Goal: Information Seeking & Learning: Learn about a topic

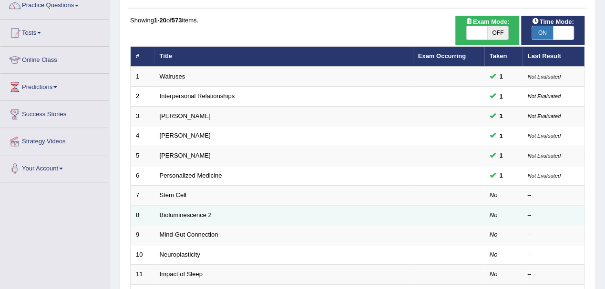
scroll to position [127, 0]
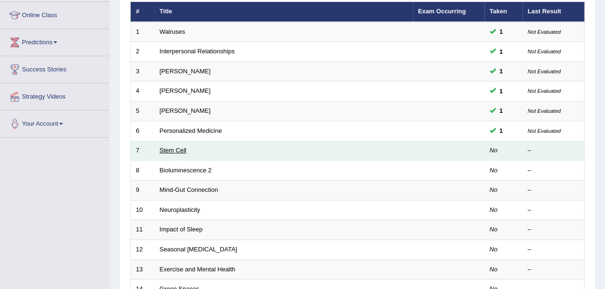
click at [173, 148] on link "Stem Cell" at bounding box center [173, 150] width 27 height 7
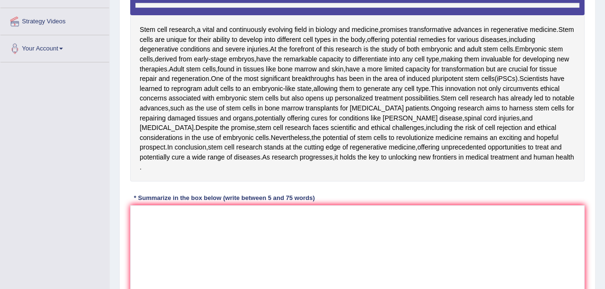
scroll to position [203, 0]
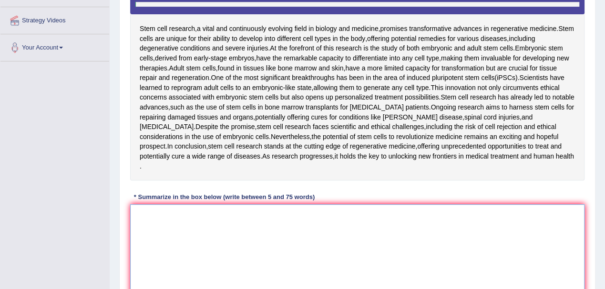
click at [199, 219] on textarea at bounding box center [357, 250] width 454 height 92
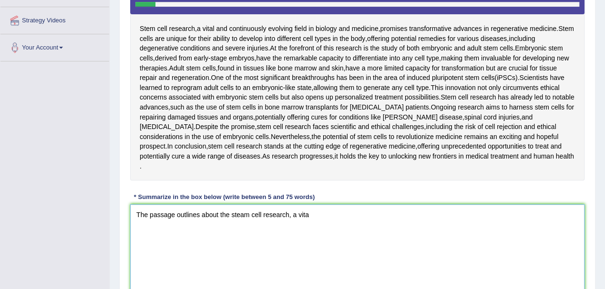
type textarea "The passage outlines about the steam cell research, a vital"
drag, startPoint x: 317, startPoint y: 204, endPoint x: 126, endPoint y: 204, distance: 191.0
click at [126, 204] on div "Practice Writing: Summarize Written Text 7 Stem Cell Instructions: Read the pas…" at bounding box center [357, 106] width 476 height 458
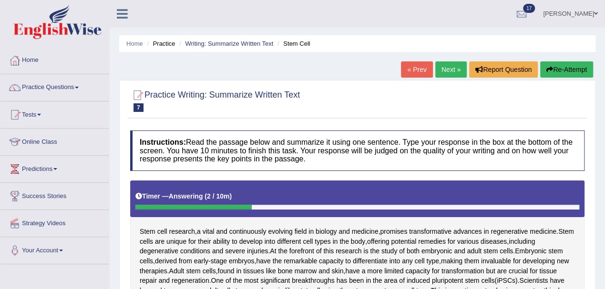
scroll to position [0, 0]
click at [564, 74] on button "Re-Attempt" at bounding box center [566, 69] width 53 height 16
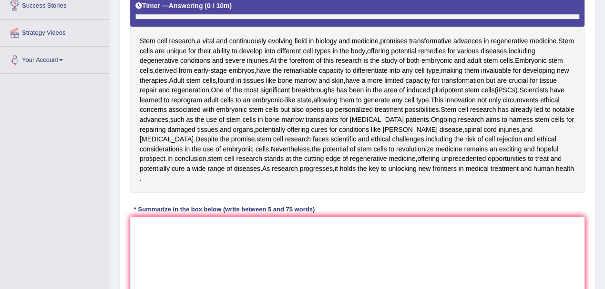
click at [199, 205] on div "* Summarize in the box below (write between 5 and 75 words)" at bounding box center [224, 209] width 188 height 9
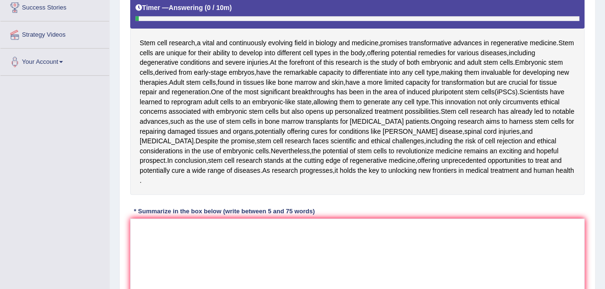
scroll to position [204, 0]
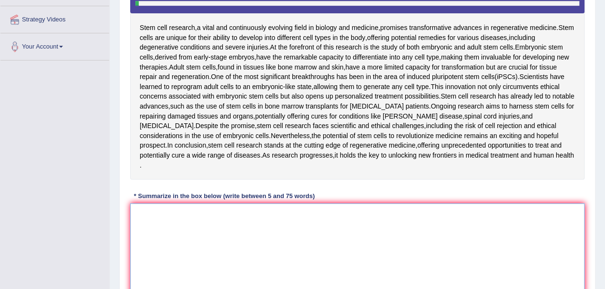
click at [190, 203] on textarea at bounding box center [357, 249] width 454 height 92
type textarea "t"
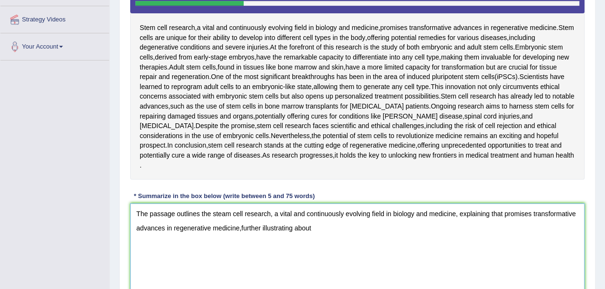
click at [242, 216] on textarea "The passage outlines the steam cell research, a vital and continuously evolving…" at bounding box center [357, 249] width 454 height 92
click at [241, 218] on textarea "The passage outlines the steam cell research, a vital and continuously evolving…" at bounding box center [357, 249] width 454 height 92
click at [316, 217] on textarea "The passage outlines the steam cell research, a vital and continuously evolving…" at bounding box center [357, 249] width 454 height 92
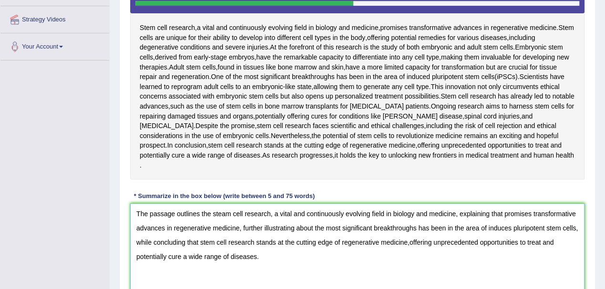
drag, startPoint x: 223, startPoint y: 202, endPoint x: 224, endPoint y: 210, distance: 7.2
click at [223, 203] on textarea "The passage outlines the steam cell research, a vital and continuously evolving…" at bounding box center [357, 249] width 454 height 92
click at [510, 218] on textarea "The passage outlines the stem cell research, a vital and continuously evolving …" at bounding box center [357, 249] width 454 height 92
click at [409, 230] on textarea "The passage outlines the stem cell research, a vital and continuously evolving …" at bounding box center [357, 249] width 454 height 92
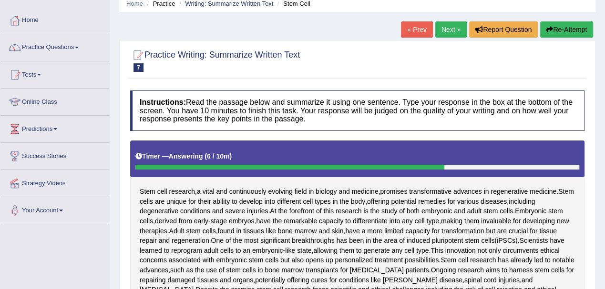
scroll to position [0, 0]
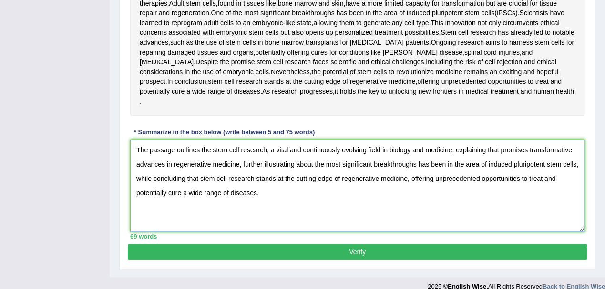
type textarea "The passage outlines the stem cell research, a vital and continuously evolving …"
click at [360, 244] on button "Verify" at bounding box center [357, 252] width 459 height 16
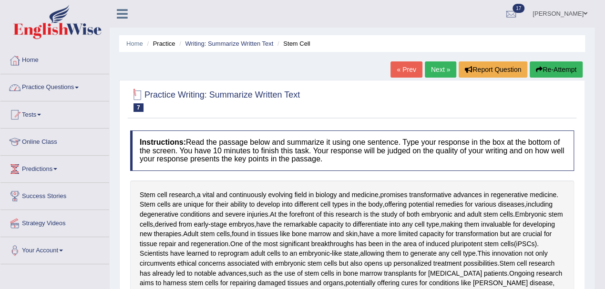
click at [64, 83] on link "Practice Questions" at bounding box center [54, 86] width 109 height 24
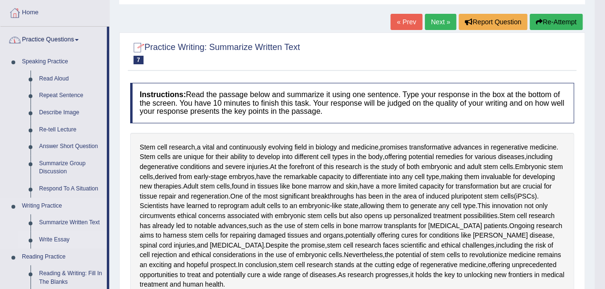
scroll to position [63, 0]
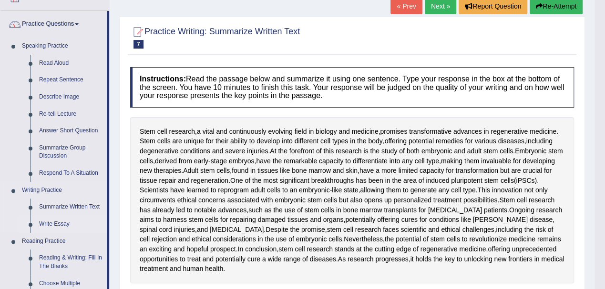
click at [56, 227] on link "Write Essay" at bounding box center [71, 224] width 72 height 17
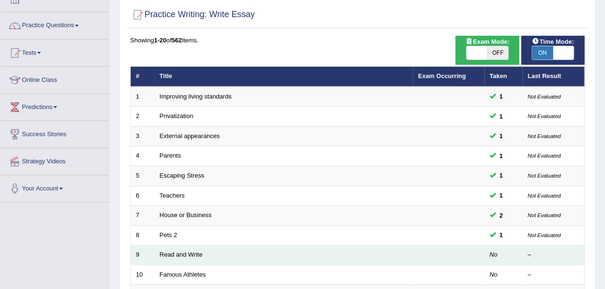
scroll to position [127, 0]
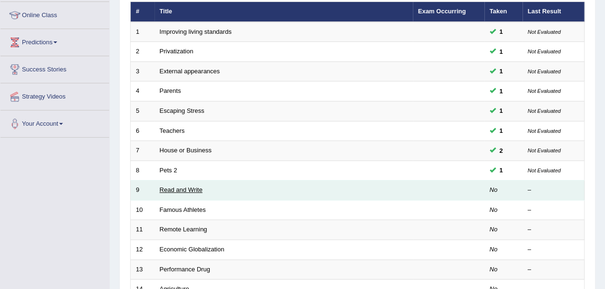
click at [186, 187] on link "Read and Write" at bounding box center [181, 189] width 43 height 7
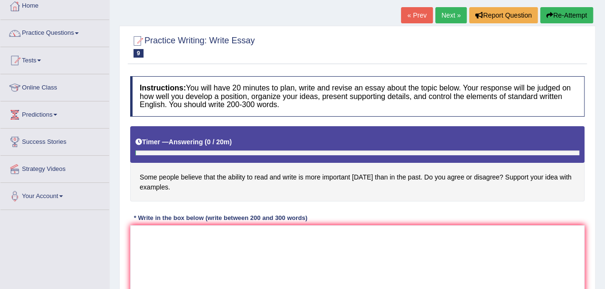
scroll to position [127, 0]
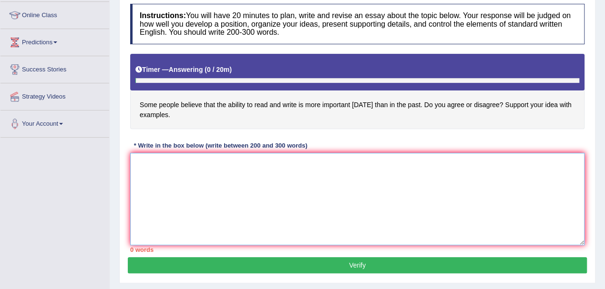
click at [198, 185] on textarea at bounding box center [357, 199] width 454 height 92
type textarea "R"
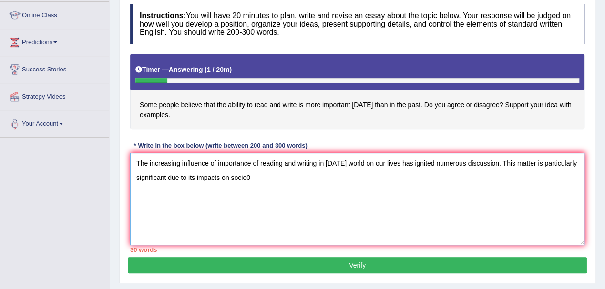
click at [259, 181] on textarea "The increasing influence of importance of reading and writing in today's world …" at bounding box center [357, 199] width 454 height 92
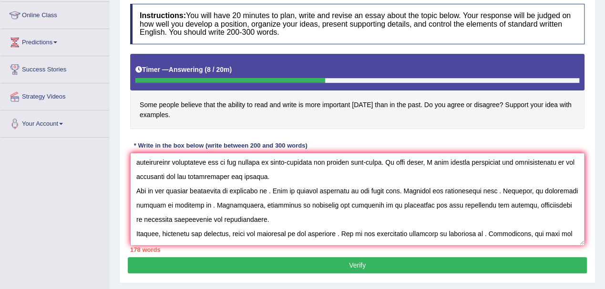
scroll to position [0, 0]
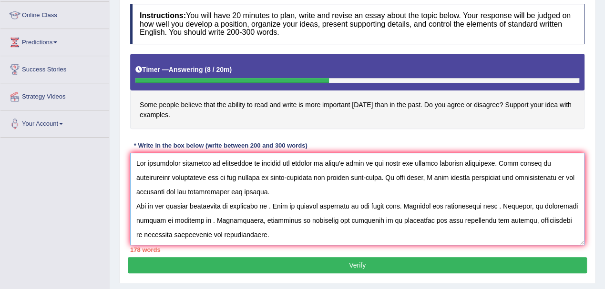
click at [272, 205] on textarea at bounding box center [357, 199] width 454 height 92
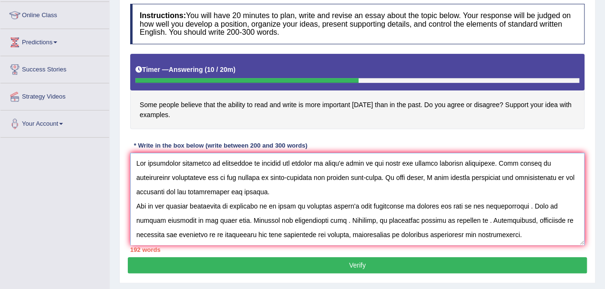
drag, startPoint x: 214, startPoint y: 219, endPoint x: 213, endPoint y: 229, distance: 10.6
click at [214, 219] on textarea at bounding box center [357, 199] width 454 height 92
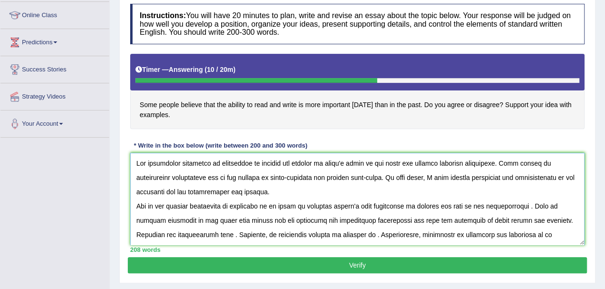
click at [190, 232] on textarea at bounding box center [357, 199] width 454 height 92
drag, startPoint x: 278, startPoint y: 233, endPoint x: 281, endPoint y: 240, distance: 7.5
click at [278, 233] on textarea at bounding box center [357, 199] width 454 height 92
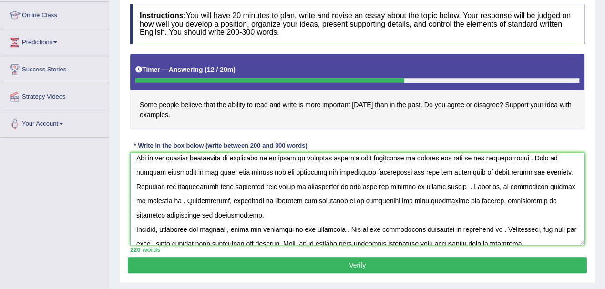
scroll to position [63, 0]
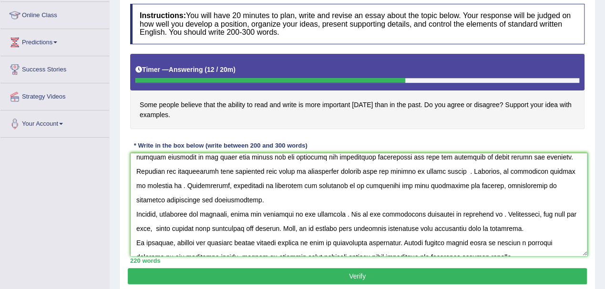
drag, startPoint x: 582, startPoint y: 242, endPoint x: 589, endPoint y: 264, distance: 22.5
click at [587, 256] on textarea at bounding box center [358, 204] width 457 height 103
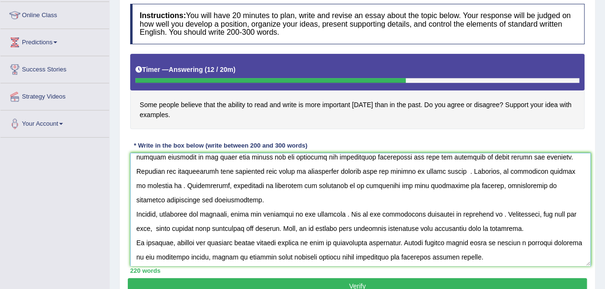
click at [552, 171] on textarea at bounding box center [360, 209] width 460 height 113
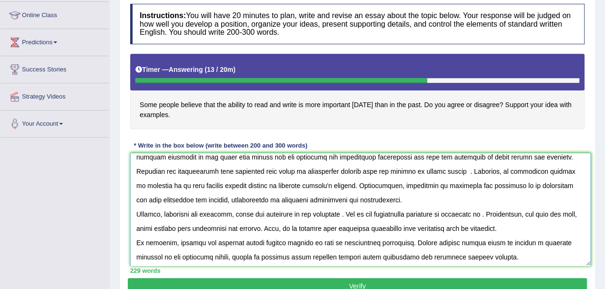
scroll to position [64, 0]
click at [491, 212] on textarea at bounding box center [360, 209] width 460 height 113
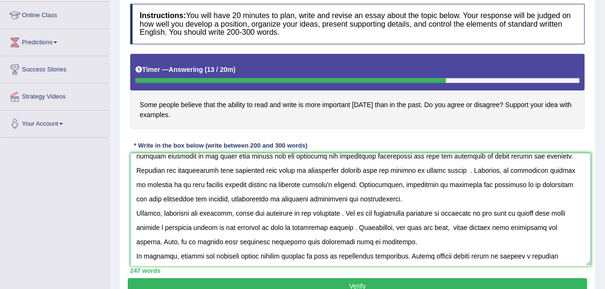
drag, startPoint x: 393, startPoint y: 227, endPoint x: 387, endPoint y: 244, distance: 18.1
click at [393, 227] on textarea at bounding box center [360, 209] width 460 height 113
click at [475, 226] on textarea at bounding box center [360, 209] width 460 height 113
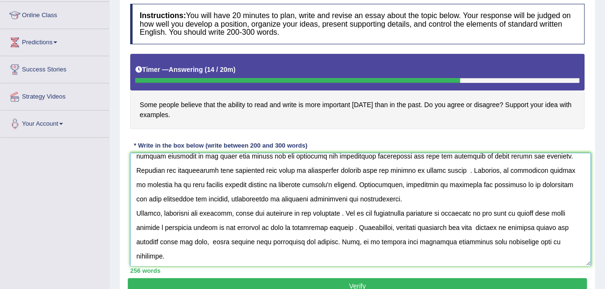
drag, startPoint x: 201, startPoint y: 240, endPoint x: 205, endPoint y: 260, distance: 20.5
click at [201, 240] on textarea at bounding box center [360, 209] width 460 height 113
click at [202, 241] on textarea at bounding box center [360, 209] width 460 height 113
click at [239, 240] on textarea at bounding box center [360, 209] width 460 height 113
click at [272, 240] on textarea at bounding box center [360, 209] width 460 height 113
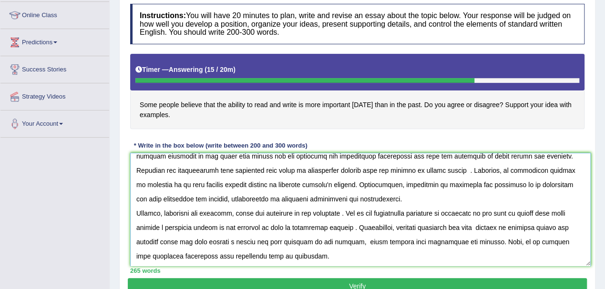
click at [351, 241] on textarea at bounding box center [360, 209] width 460 height 113
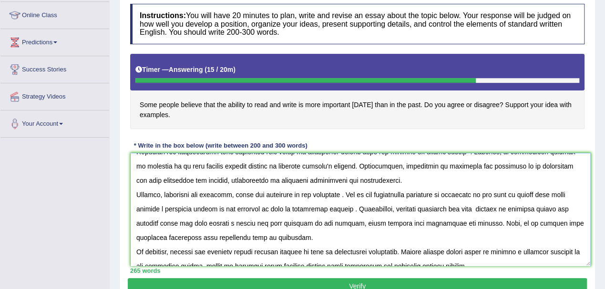
scroll to position [93, 0]
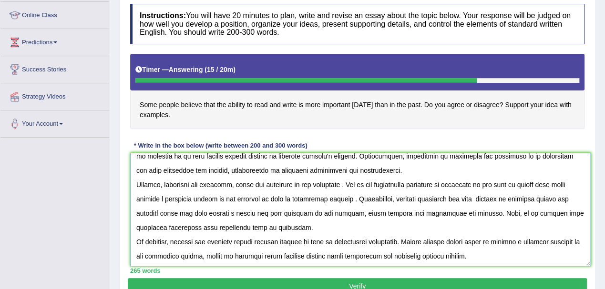
click at [214, 226] on textarea at bounding box center [360, 209] width 460 height 113
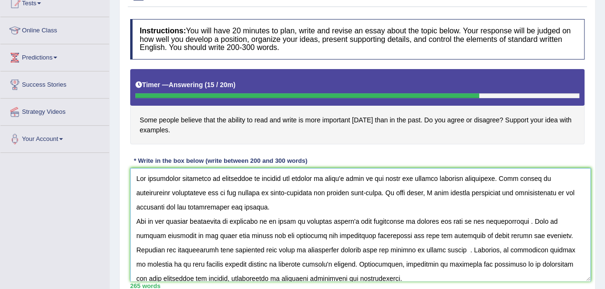
scroll to position [127, 0]
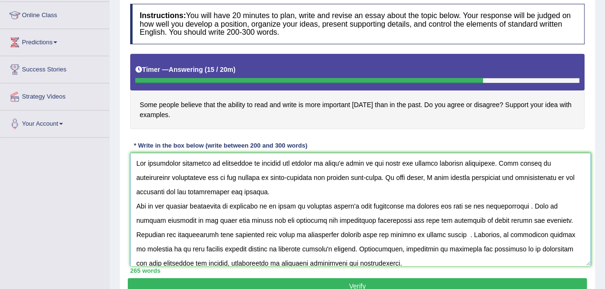
click at [252, 162] on textarea at bounding box center [360, 209] width 460 height 113
click at [174, 177] on textarea at bounding box center [360, 209] width 460 height 113
click at [265, 175] on textarea at bounding box center [360, 209] width 460 height 113
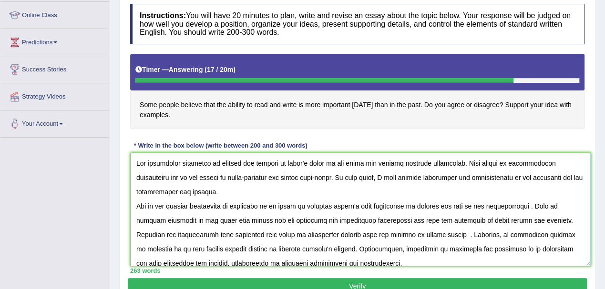
click at [526, 206] on textarea at bounding box center [360, 209] width 460 height 113
click at [521, 206] on textarea at bounding box center [360, 209] width 460 height 113
click at [420, 234] on textarea at bounding box center [360, 209] width 460 height 113
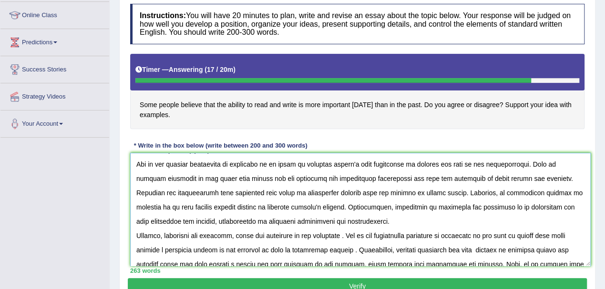
scroll to position [43, 0]
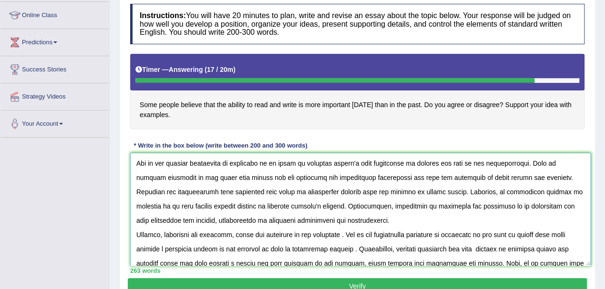
click at [242, 206] on textarea at bounding box center [360, 209] width 460 height 113
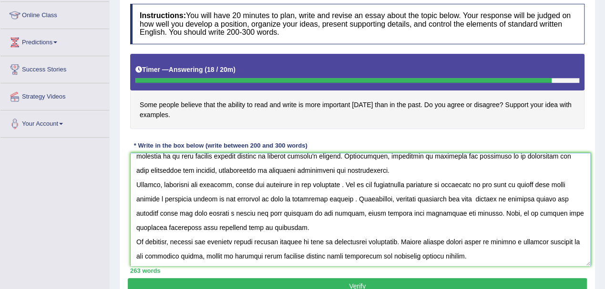
click at [474, 198] on textarea at bounding box center [360, 209] width 460 height 113
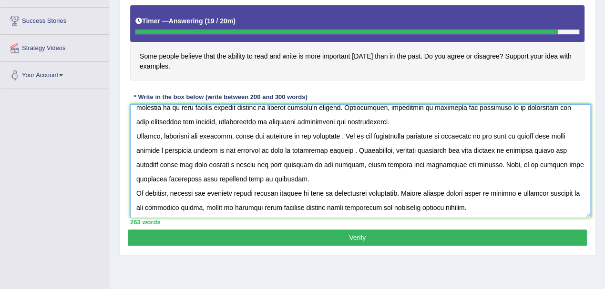
scroll to position [191, 0]
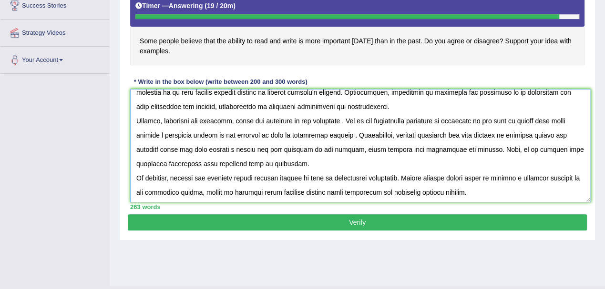
click at [264, 179] on textarea at bounding box center [360, 145] width 460 height 113
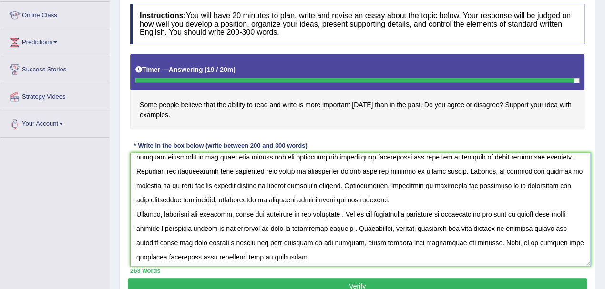
scroll to position [93, 0]
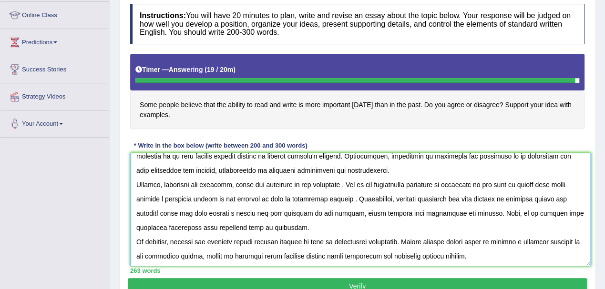
click at [222, 241] on textarea at bounding box center [360, 209] width 460 height 113
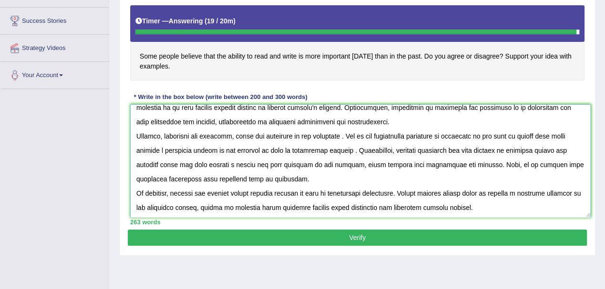
scroll to position [191, 0]
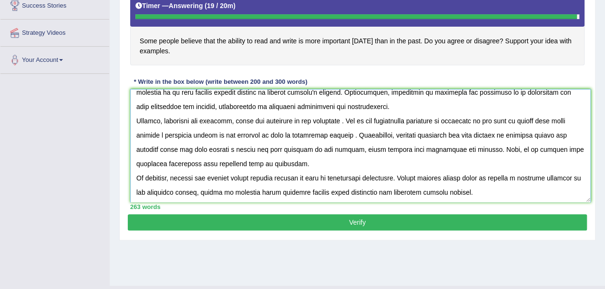
type textarea "The increasing influence of reading and writing in today's world on our lives h…"
click at [279, 217] on button "Verify" at bounding box center [357, 222] width 459 height 16
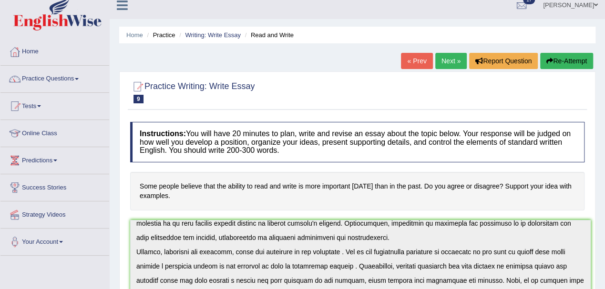
scroll to position [0, 0]
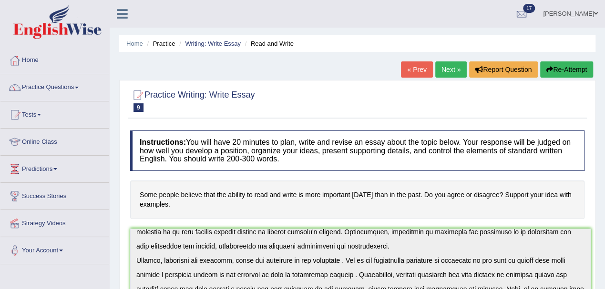
click at [454, 71] on link "Next »" at bounding box center [450, 69] width 31 height 16
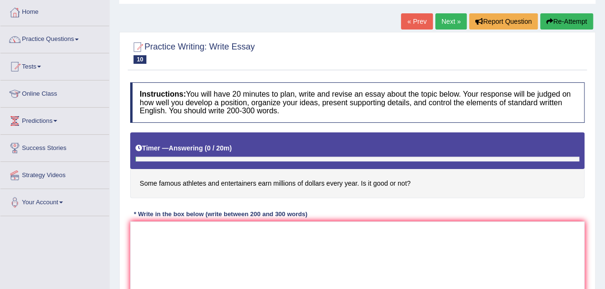
scroll to position [63, 0]
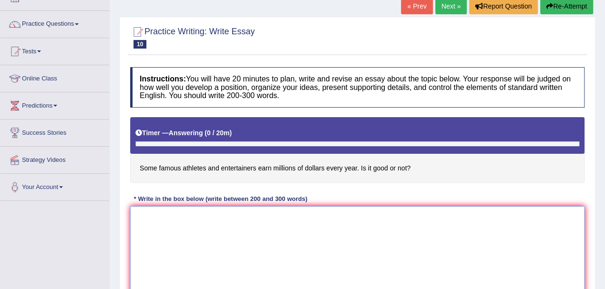
click at [207, 224] on textarea at bounding box center [357, 252] width 454 height 92
click at [216, 215] on textarea "The increasing influence of famous athelets and entertainers" at bounding box center [357, 252] width 454 height 92
click at [384, 215] on textarea "The increasing influence of high income source of famous athelets and entertain…" at bounding box center [357, 252] width 454 height 92
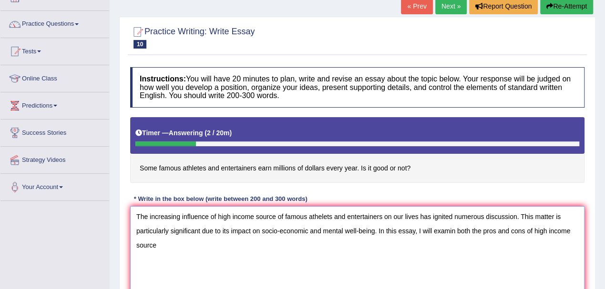
drag, startPoint x: 535, startPoint y: 229, endPoint x: 536, endPoint y: 235, distance: 6.7
click at [535, 229] on textarea "The increasing influence of high income source of famous athelets and entertain…" at bounding box center [357, 252] width 454 height 92
click at [533, 230] on textarea "The increasing influence of high income source of famous athelets and entertain…" at bounding box center [357, 252] width 454 height 92
click at [196, 244] on textarea "The increasing influence of high income source of famous athelets and entertain…" at bounding box center [357, 252] width 454 height 92
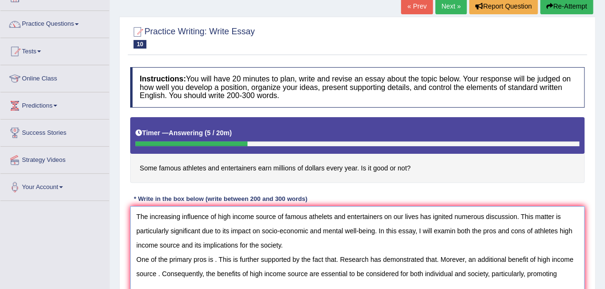
click at [524, 274] on textarea "The increasing influence of high income source of famous athelets and entertain…" at bounding box center [357, 252] width 454 height 92
click at [260, 187] on div "Instructions: You will have 20 minutes to plan, write and revise an essay about…" at bounding box center [357, 186] width 459 height 248
click at [523, 272] on textarea "The increasing influence of high income source of famous athelets and entertain…" at bounding box center [357, 252] width 454 height 92
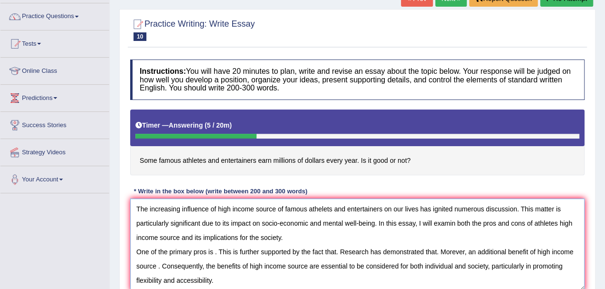
scroll to position [8, 0]
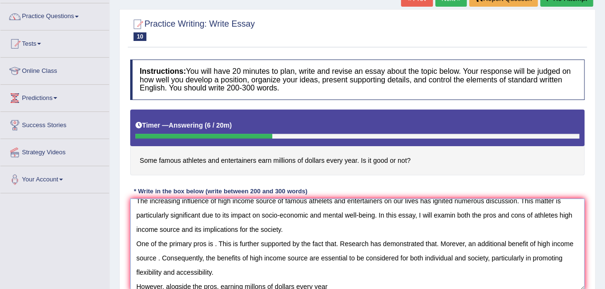
click at [220, 287] on textarea "The increasing influence of high income source of famous athelets and entertain…" at bounding box center [357, 245] width 454 height 92
click at [400, 285] on textarea "The increasing influence of high income source of famous athelets and entertain…" at bounding box center [357, 245] width 454 height 92
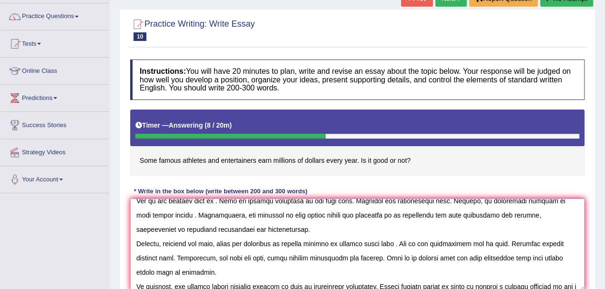
scroll to position [65, 0]
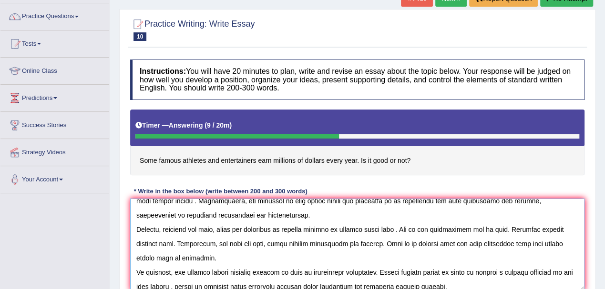
click at [391, 240] on textarea at bounding box center [357, 245] width 454 height 92
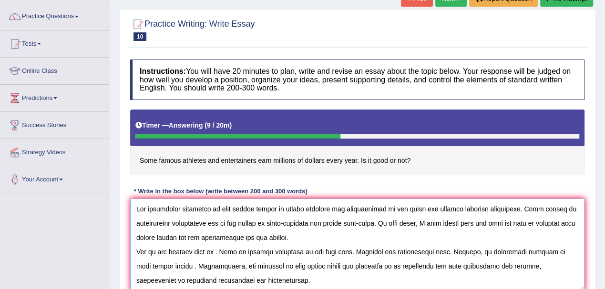
click at [454, 223] on textarea at bounding box center [357, 245] width 454 height 92
click at [212, 252] on textarea at bounding box center [357, 245] width 454 height 92
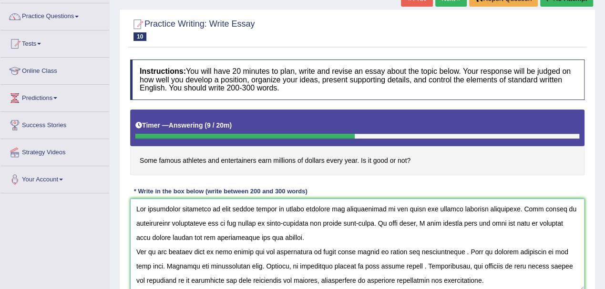
click at [453, 251] on textarea at bounding box center [357, 245] width 454 height 92
click at [147, 265] on textarea at bounding box center [357, 245] width 454 height 92
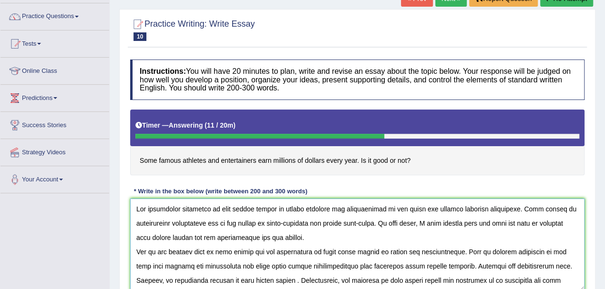
drag, startPoint x: 516, startPoint y: 265, endPoint x: 516, endPoint y: 271, distance: 5.7
click at [516, 265] on textarea at bounding box center [357, 245] width 454 height 92
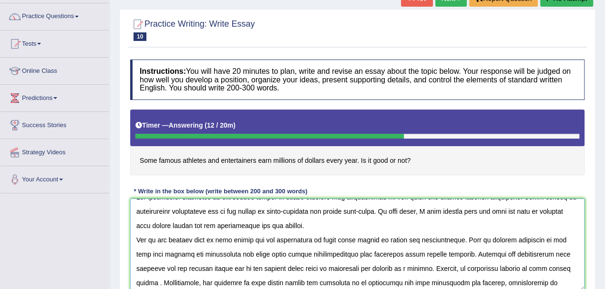
scroll to position [28, 0]
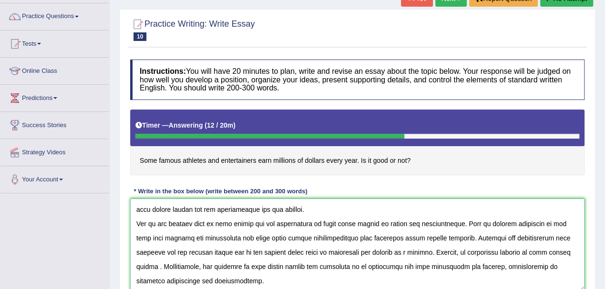
click at [541, 251] on textarea at bounding box center [357, 245] width 454 height 92
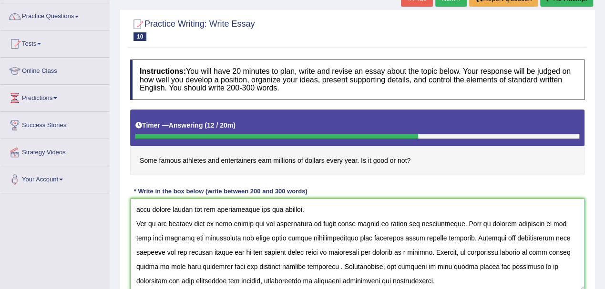
click at [279, 266] on textarea at bounding box center [357, 245] width 454 height 92
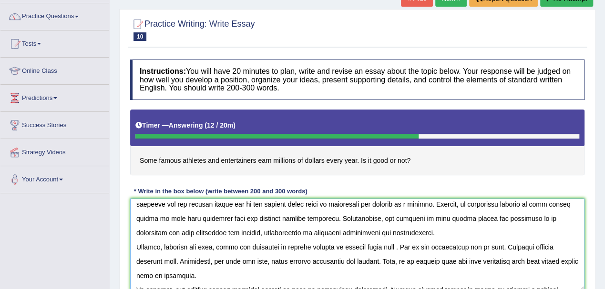
scroll to position [91, 0]
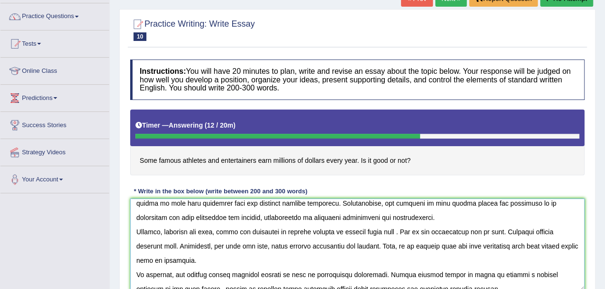
click at [497, 231] on textarea at bounding box center [357, 245] width 454 height 92
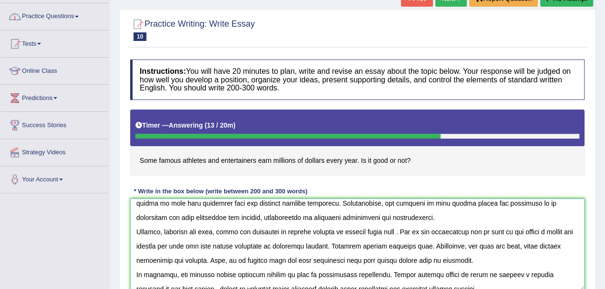
drag, startPoint x: 433, startPoint y: 245, endPoint x: 433, endPoint y: 260, distance: 15.3
click at [433, 245] on textarea at bounding box center [357, 245] width 454 height 92
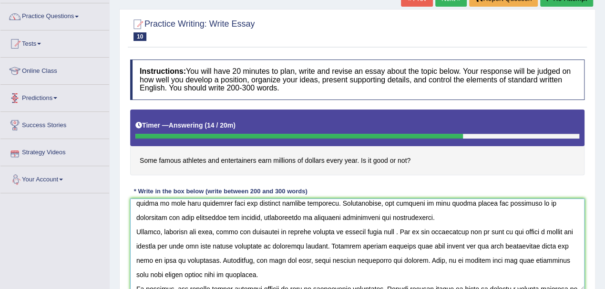
click at [272, 259] on textarea at bounding box center [357, 245] width 454 height 92
click at [356, 260] on textarea at bounding box center [357, 245] width 454 height 92
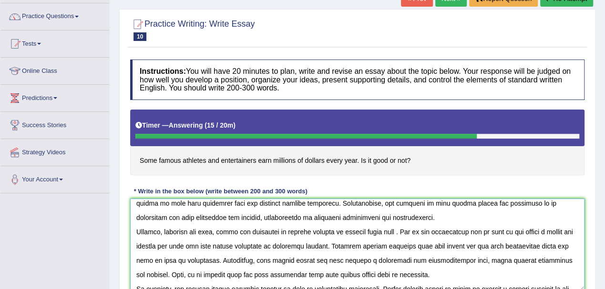
click at [437, 258] on textarea at bounding box center [357, 245] width 454 height 92
click at [488, 258] on textarea at bounding box center [357, 245] width 454 height 92
click at [464, 260] on textarea at bounding box center [357, 245] width 454 height 92
click at [490, 258] on textarea at bounding box center [357, 245] width 454 height 92
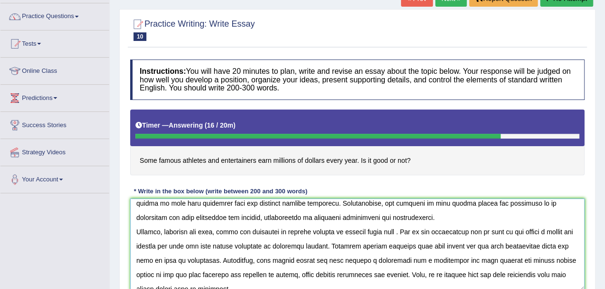
click at [317, 273] on textarea at bounding box center [357, 245] width 454 height 92
drag, startPoint x: 317, startPoint y: 274, endPoint x: 330, endPoint y: 274, distance: 12.4
click at [330, 274] on textarea at bounding box center [357, 245] width 454 height 92
click at [319, 274] on textarea at bounding box center [357, 245] width 454 height 92
click at [340, 274] on textarea at bounding box center [357, 245] width 454 height 92
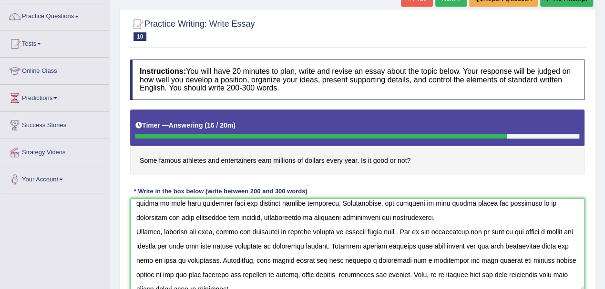
paste textarea "both"
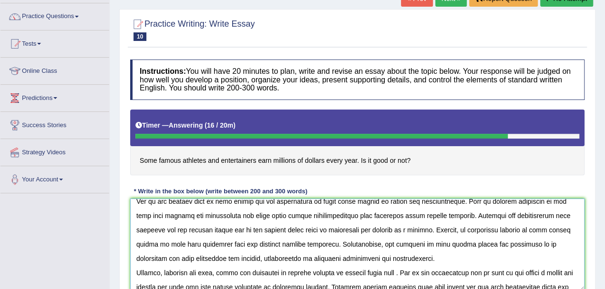
scroll to position [0, 0]
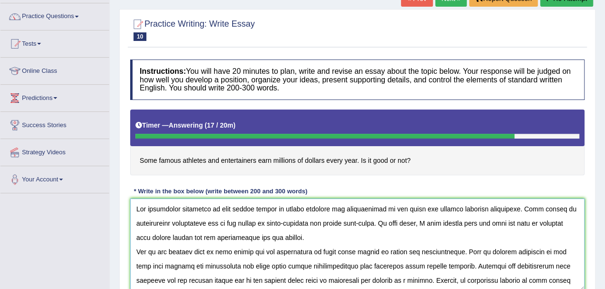
click at [317, 209] on textarea at bounding box center [357, 245] width 454 height 92
click at [328, 207] on textarea at bounding box center [357, 245] width 454 height 92
click at [518, 208] on textarea at bounding box center [357, 245] width 454 height 92
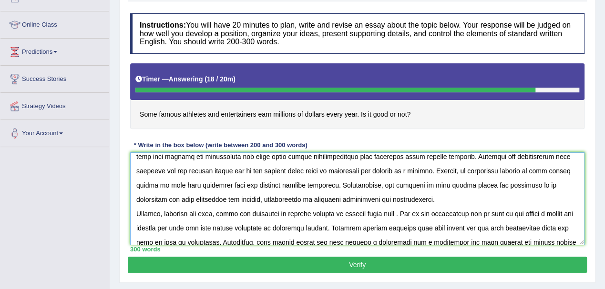
scroll to position [131, 0]
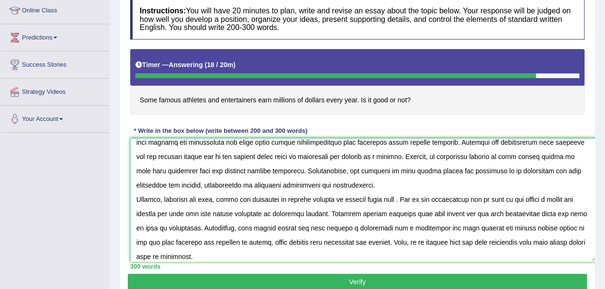
drag, startPoint x: 582, startPoint y: 228, endPoint x: 585, endPoint y: 254, distance: 26.8
click at [594, 261] on textarea at bounding box center [362, 200] width 465 height 124
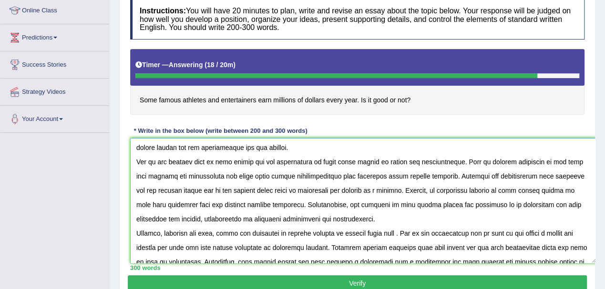
scroll to position [30, 0]
click at [215, 161] on textarea at bounding box center [363, 200] width 466 height 125
click at [208, 160] on textarea at bounding box center [363, 200] width 466 height 125
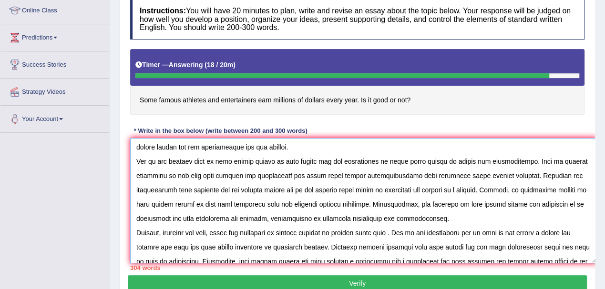
click at [224, 161] on textarea at bounding box center [363, 200] width 466 height 125
click at [344, 160] on textarea at bounding box center [363, 200] width 466 height 125
click at [334, 162] on textarea at bounding box center [363, 200] width 466 height 125
drag, startPoint x: 201, startPoint y: 174, endPoint x: 182, endPoint y: 175, distance: 18.6
click at [182, 175] on textarea at bounding box center [363, 200] width 466 height 125
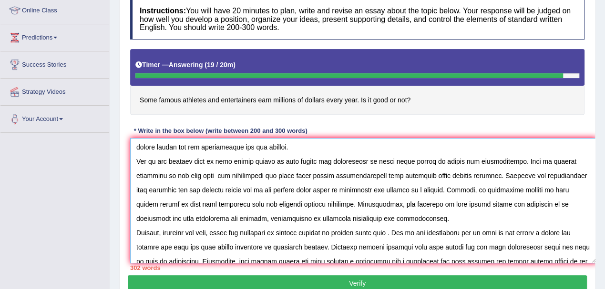
scroll to position [0, 0]
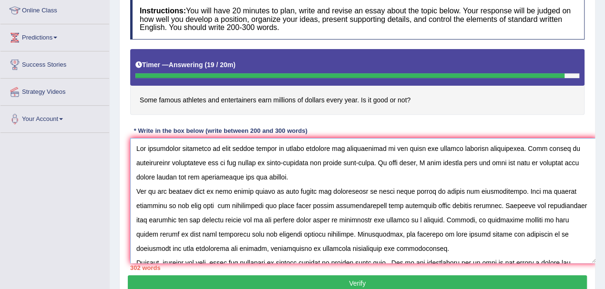
drag, startPoint x: 309, startPoint y: 149, endPoint x: 331, endPoint y: 149, distance: 21.4
click at [331, 149] on textarea at bounding box center [363, 200] width 466 height 125
click at [181, 206] on textarea at bounding box center [363, 200] width 466 height 125
paste textarea "athletes"
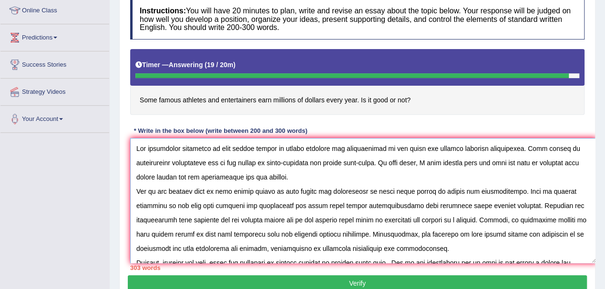
click at [300, 207] on textarea at bounding box center [363, 200] width 466 height 125
click at [420, 205] on textarea at bounding box center [363, 200] width 466 height 125
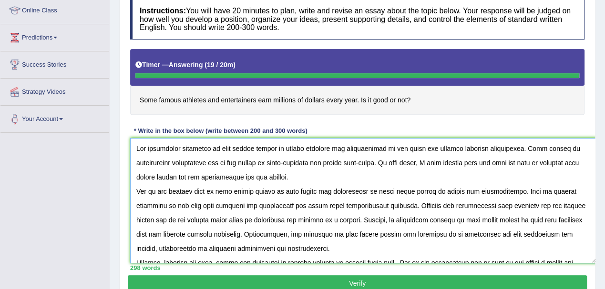
type textarea "The increasing influence of high income source of famous athletes and entertain…"
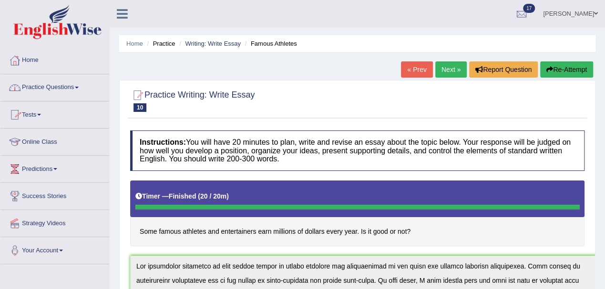
click at [46, 83] on link "Practice Questions" at bounding box center [54, 86] width 109 height 24
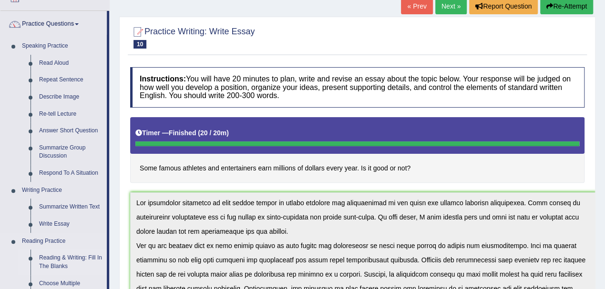
scroll to position [127, 0]
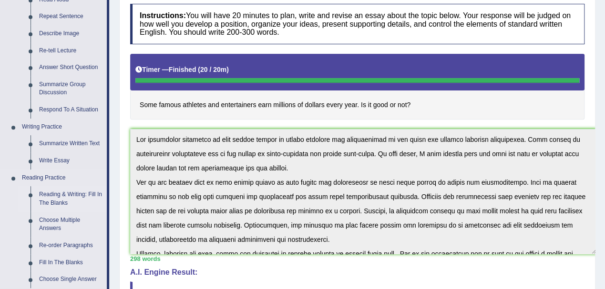
click at [53, 196] on link "Reading & Writing: Fill In The Blanks" at bounding box center [71, 198] width 72 height 25
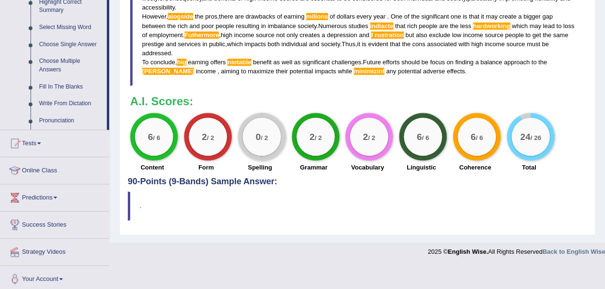
scroll to position [454, 0]
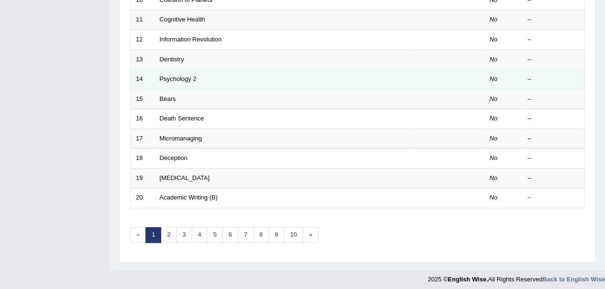
scroll to position [83, 0]
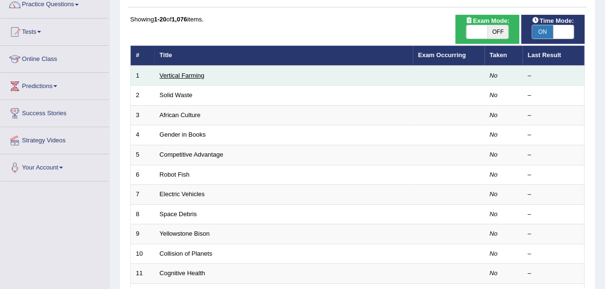
click at [184, 77] on link "Vertical Farming" at bounding box center [182, 75] width 45 height 7
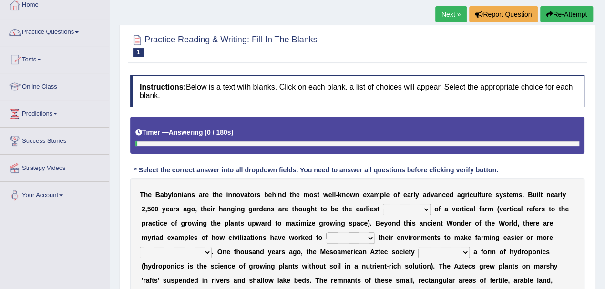
scroll to position [63, 0]
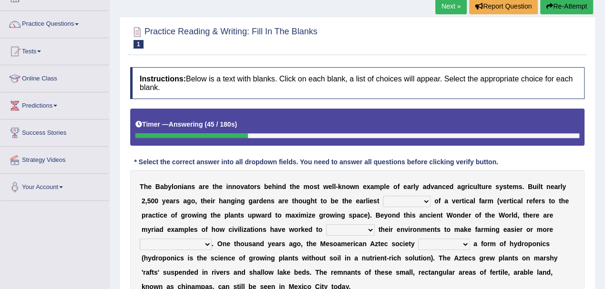
click at [568, 10] on button "Re-Attempt" at bounding box center [566, 6] width 53 height 16
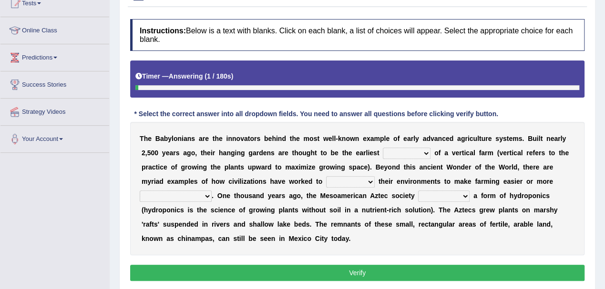
scroll to position [127, 0]
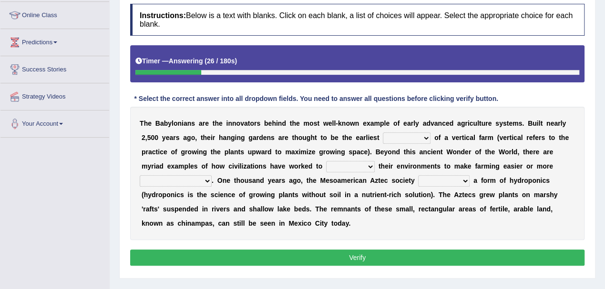
click at [403, 136] on select "prototype failure discredit protocol" at bounding box center [407, 137] width 48 height 11
select select "prototype"
click at [383, 132] on select "prototype failure discredit protocol" at bounding box center [407, 137] width 48 height 11
click at [359, 165] on select "manipulate escape respect disarrange" at bounding box center [350, 166] width 49 height 11
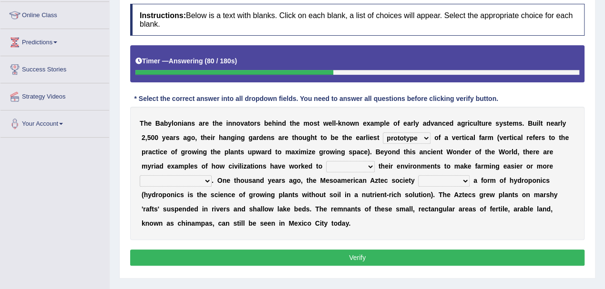
select select "respect"
click at [326, 161] on select "manipulate escape respect disarrange" at bounding box center [350, 166] width 49 height 11
click at [199, 180] on select "productive constructive connective counterproductive" at bounding box center [176, 180] width 72 height 11
click at [140, 175] on select "productive constructive connective counterproductive" at bounding box center [176, 180] width 72 height 11
click at [171, 181] on select "productive constructive connective counterproductive" at bounding box center [176, 180] width 72 height 11
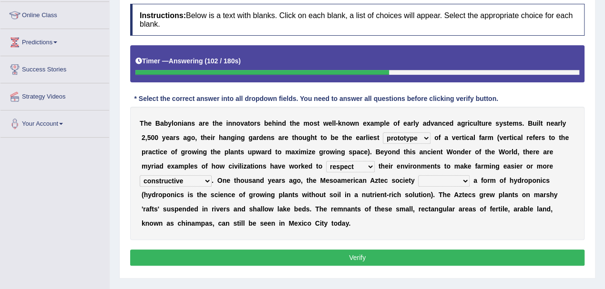
select select "productive"
click at [140, 175] on select "productive constructive connective counterproductive" at bounding box center [176, 180] width 72 height 11
click at [436, 179] on select "domineered volunteered pioneered engineered" at bounding box center [443, 180] width 51 height 11
select select "engineered"
click at [418, 175] on select "domineered volunteered pioneered engineered" at bounding box center [443, 180] width 51 height 11
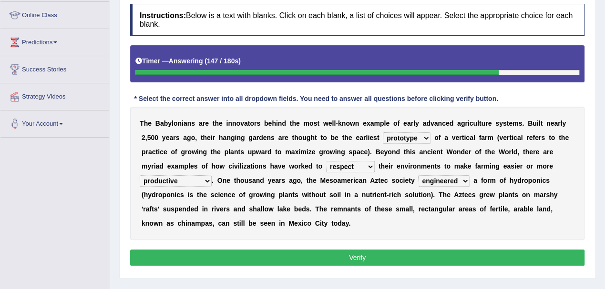
click at [360, 250] on button "Verify" at bounding box center [357, 258] width 454 height 16
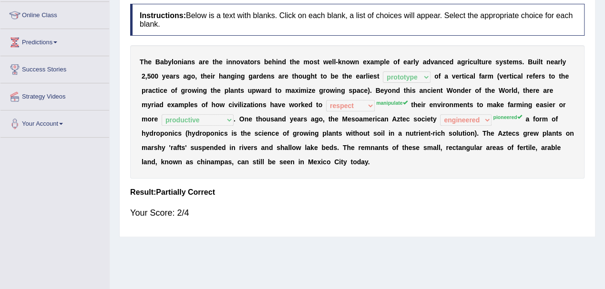
scroll to position [0, 0]
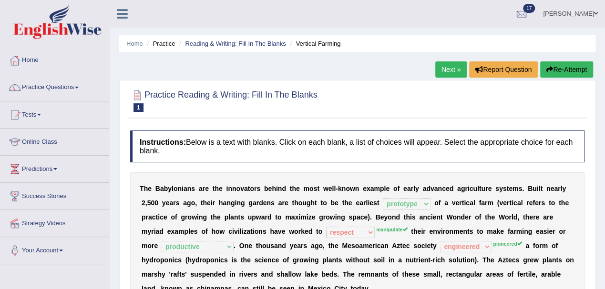
click at [447, 70] on link "Next »" at bounding box center [450, 69] width 31 height 16
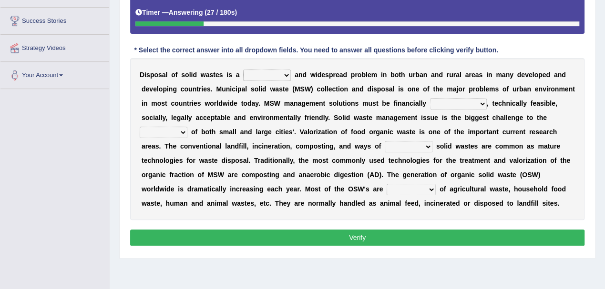
scroll to position [191, 0]
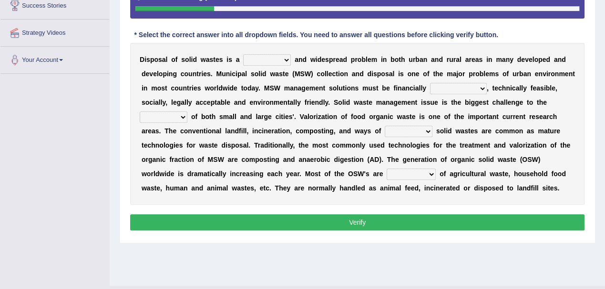
click at [278, 55] on select "slanting stinging stalling shafting" at bounding box center [267, 59] width 48 height 11
select select "stinging"
click at [243, 54] on select "slanting stinging stalling shafting" at bounding box center [267, 59] width 48 height 11
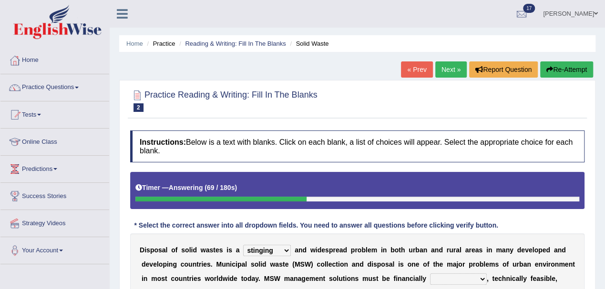
click at [568, 68] on button "Re-Attempt" at bounding box center [566, 69] width 53 height 16
click at [573, 71] on button "Re-Attempt" at bounding box center [566, 69] width 53 height 16
click at [565, 74] on button "Re-Attempt" at bounding box center [566, 69] width 53 height 16
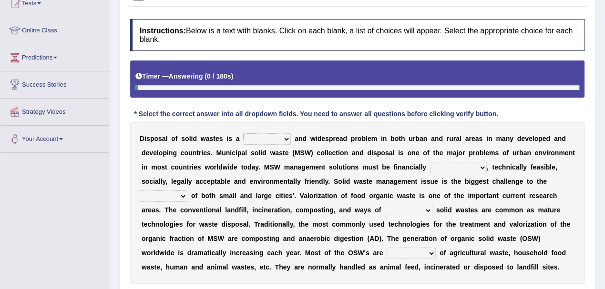
scroll to position [127, 0]
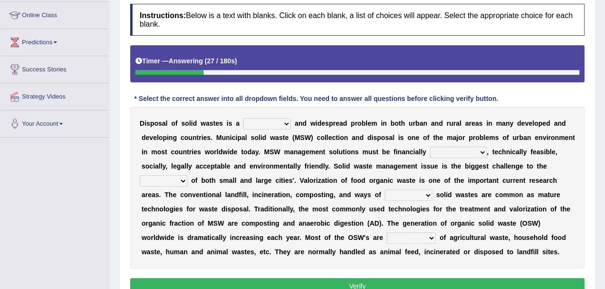
click at [262, 122] on select "slanting stinging stalling shafting" at bounding box center [267, 123] width 48 height 11
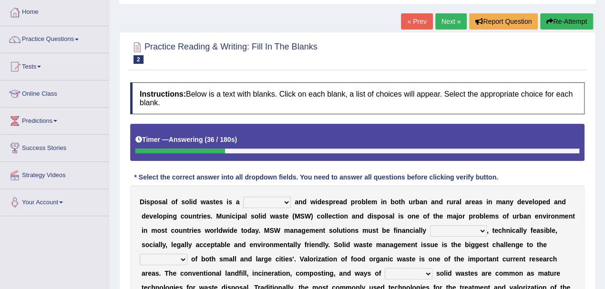
scroll to position [63, 0]
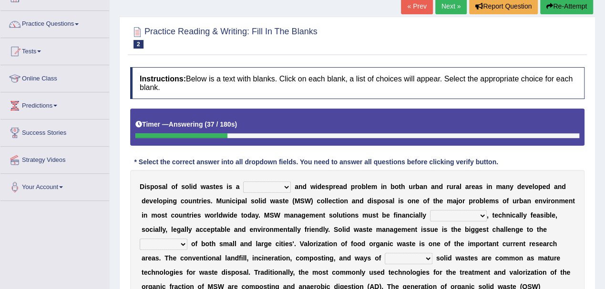
click at [563, 9] on button "Re-Attempt" at bounding box center [566, 6] width 53 height 16
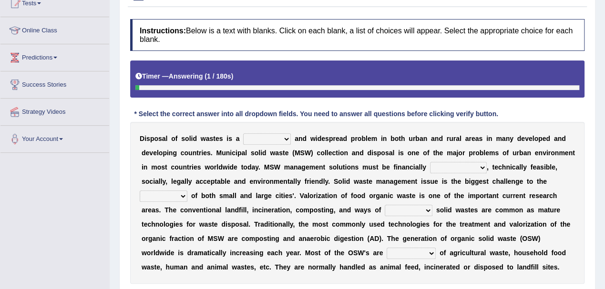
scroll to position [127, 0]
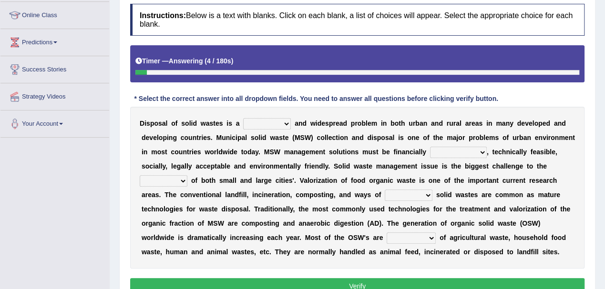
click at [263, 125] on select "slanting stinging stalling shafting" at bounding box center [267, 123] width 48 height 11
select select "stinging"
click at [243, 118] on select "slanting stinging stalling shafting" at bounding box center [267, 123] width 48 height 11
click at [471, 150] on select "unattainable sustainable objectionable treasonable" at bounding box center [458, 152] width 57 height 11
select select "sustainable"
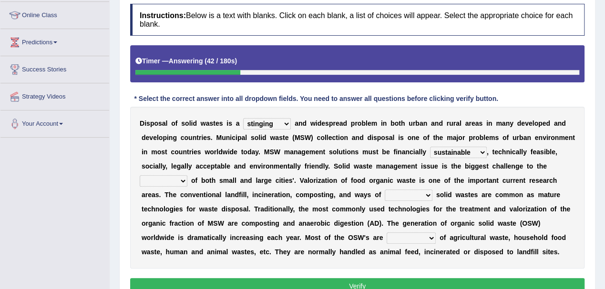
click at [430, 147] on select "unattainable sustainable objectionable treasonable" at bounding box center [458, 152] width 57 height 11
click at [172, 180] on select "plants culture authorities history" at bounding box center [164, 180] width 48 height 11
select select "authorities"
click at [140, 175] on select "plants culture authorities history" at bounding box center [164, 180] width 48 height 11
click at [178, 176] on select "plants culture authorities history" at bounding box center [164, 180] width 48 height 11
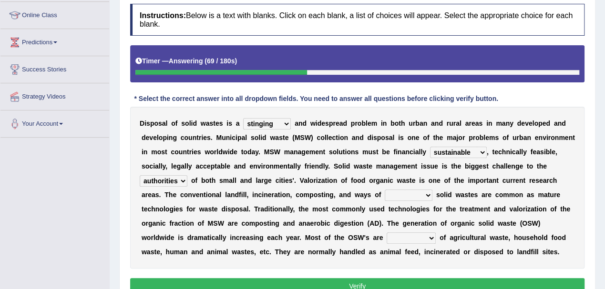
click at [140, 175] on select "plants culture authorities history" at bounding box center [164, 180] width 48 height 11
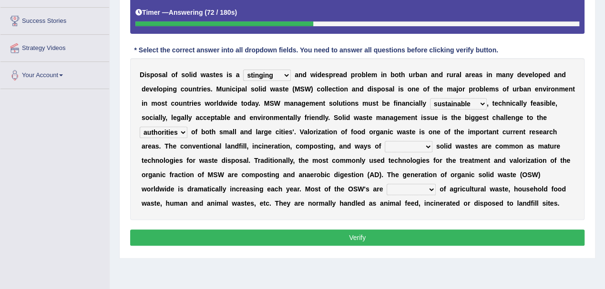
scroll to position [191, 0]
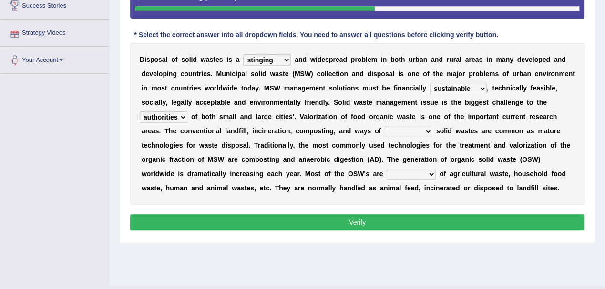
click at [414, 130] on select "reserving preserving deserving handling" at bounding box center [408, 131] width 48 height 11
select select "handling"
click at [384, 126] on select "reserving preserving deserving handling" at bounding box center [408, 131] width 48 height 11
click at [409, 132] on select "reserving preserving deserving handling" at bounding box center [408, 131] width 48 height 11
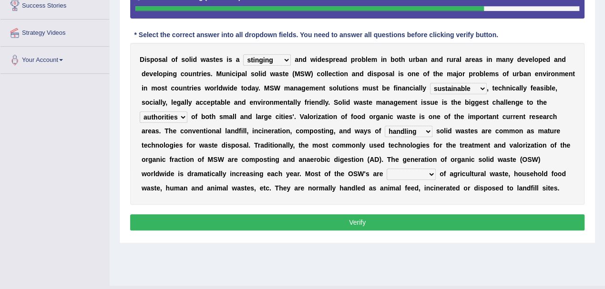
click at [413, 175] on select "composed disposed composing disposing" at bounding box center [410, 174] width 49 height 11
select select "composed"
click at [386, 169] on select "composed disposed composing disposing" at bounding box center [410, 174] width 49 height 11
click at [389, 217] on button "Verify" at bounding box center [357, 222] width 454 height 16
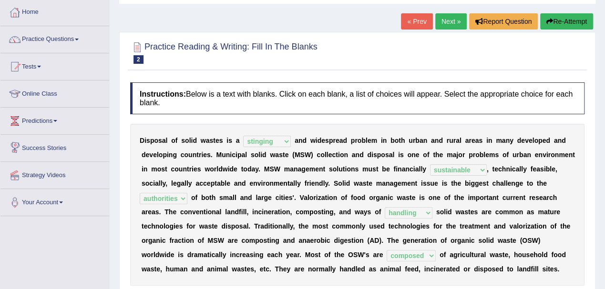
scroll to position [0, 0]
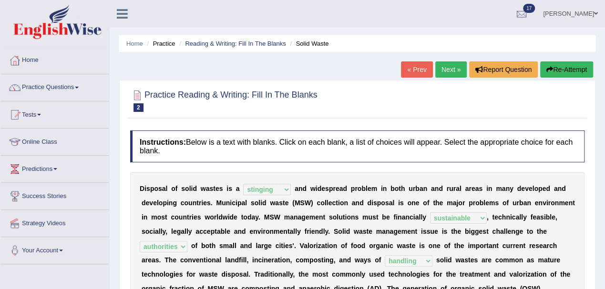
click at [444, 68] on link "Next »" at bounding box center [450, 69] width 31 height 16
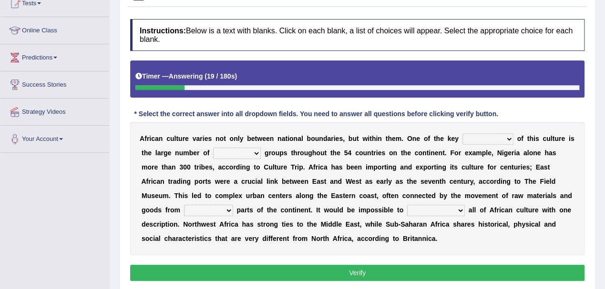
scroll to position [127, 0]
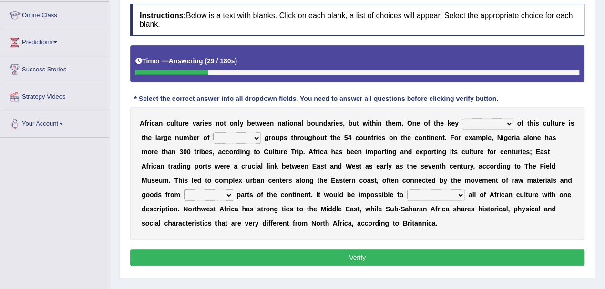
click at [489, 122] on select "conjectures features issues doubts" at bounding box center [487, 123] width 51 height 11
select select "features"
click at [462, 118] on select "conjectures features issues doubts" at bounding box center [487, 123] width 51 height 11
click at [242, 136] on select "ethic ethnic eugenic epic" at bounding box center [237, 137] width 48 height 11
select select "ethnic"
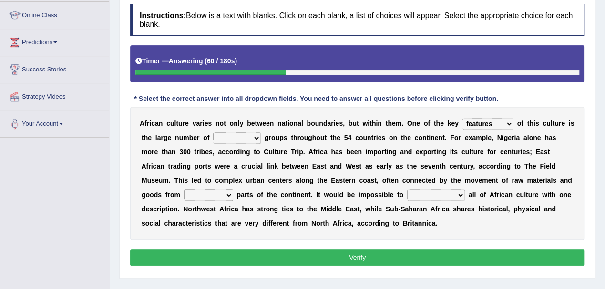
click at [213, 132] on select "ethic ethnic eugenic epic" at bounding box center [237, 137] width 48 height 11
click at [215, 193] on select "forelocked interlocked unlocked landlocked" at bounding box center [208, 195] width 49 height 11
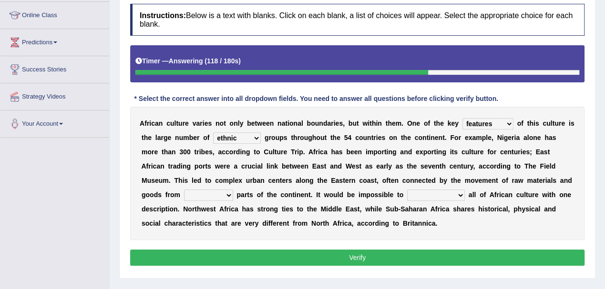
select select "interlocked"
click at [184, 190] on select "forelocked interlocked unlocked landlocked" at bounding box center [208, 195] width 49 height 11
click at [442, 194] on select "characterize conceptualize symbolize synthesize" at bounding box center [436, 195] width 58 height 11
click at [407, 190] on select "characterize conceptualize symbolize synthesize" at bounding box center [436, 195] width 58 height 11
click at [438, 192] on select "characterize conceptualize symbolize synthesize" at bounding box center [436, 195] width 58 height 11
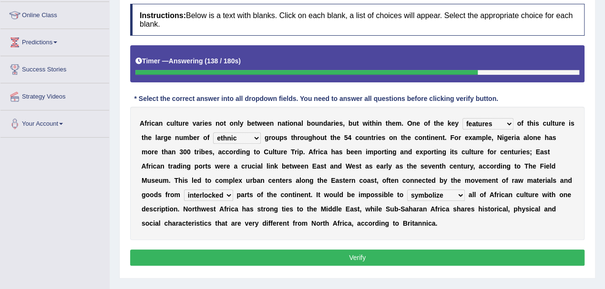
select select "characterize"
click at [407, 190] on select "characterize conceptualize symbolize synthesize" at bounding box center [436, 195] width 58 height 11
click at [386, 250] on button "Verify" at bounding box center [357, 258] width 454 height 16
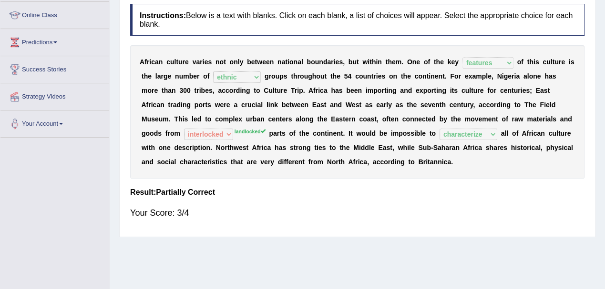
scroll to position [0, 0]
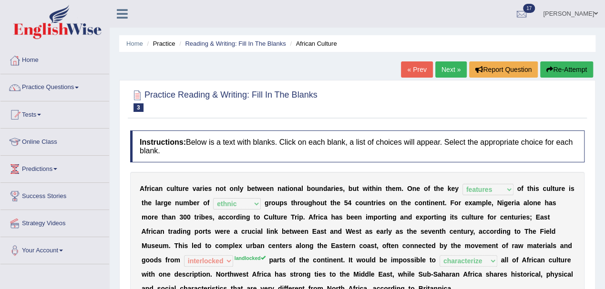
click at [443, 68] on link "Next »" at bounding box center [450, 69] width 31 height 16
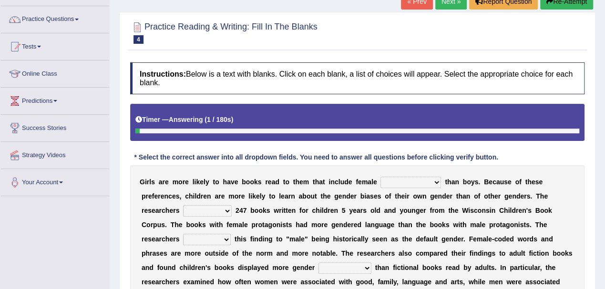
scroll to position [127, 0]
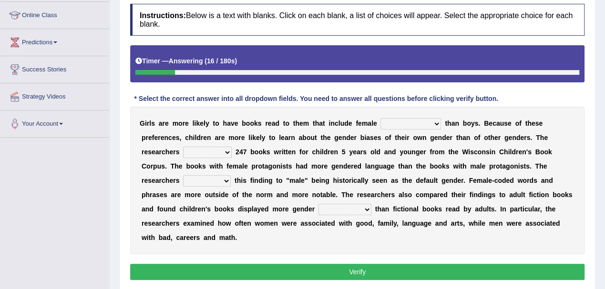
click at [421, 120] on select "protagonists cosmogonists agonists expressionists" at bounding box center [410, 123] width 61 height 11
select select "protagonists"
click at [380, 118] on select "protagonists cosmogonists agonists expressionists" at bounding box center [410, 123] width 61 height 11
click at [215, 149] on select "hydrolyzed paralyzed catalyzed analyzed" at bounding box center [207, 152] width 49 height 11
select select "analyzed"
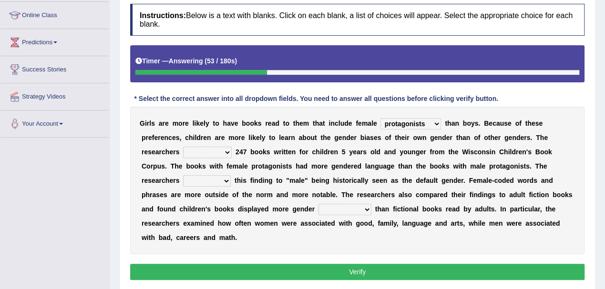
click at [183, 147] on select "hydrolyzed paralyzed catalyzed analyzed" at bounding box center [207, 152] width 49 height 11
click at [404, 122] on select "protagonists cosmogonists agonists expressionists" at bounding box center [410, 123] width 61 height 11
select select "agonists"
click at [380, 118] on select "protagonists cosmogonists agonists expressionists" at bounding box center [410, 123] width 61 height 11
click at [410, 121] on select "protagonists cosmogonists agonists expressionists" at bounding box center [410, 123] width 61 height 11
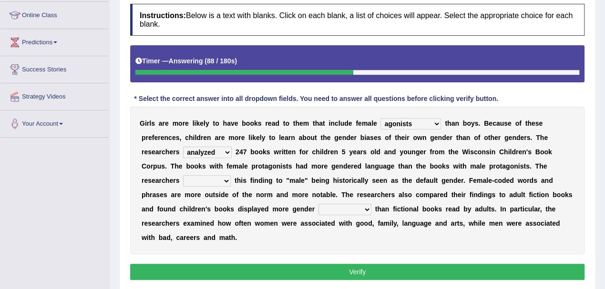
click at [380, 118] on select "protagonists cosmogonists agonists expressionists" at bounding box center [410, 123] width 61 height 11
click at [212, 182] on select "contribute tribute distribute attribute" at bounding box center [207, 180] width 48 height 11
select select "attribute"
click at [183, 175] on select "contribute tribute distribute attribute" at bounding box center [207, 180] width 48 height 11
click at [335, 208] on select "stereotypes teletypes prototypes electrotypes" at bounding box center [344, 209] width 53 height 11
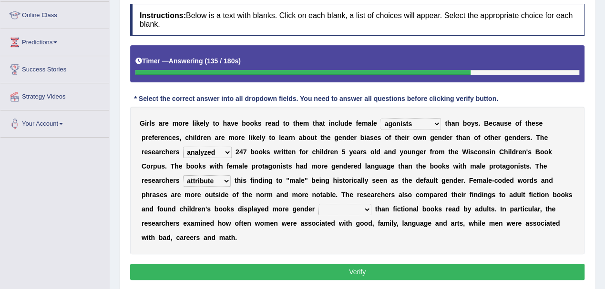
select select "stereotypes"
click at [318, 204] on select "stereotypes teletypes prototypes electrotypes" at bounding box center [344, 209] width 53 height 11
click at [373, 272] on button "Verify" at bounding box center [357, 272] width 454 height 16
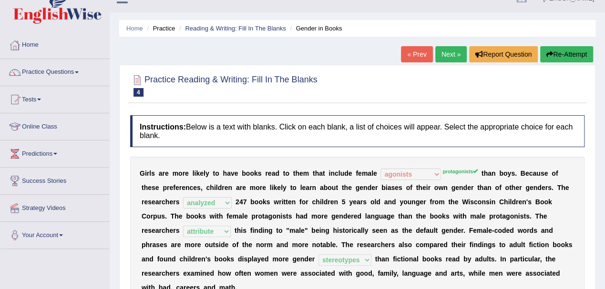
scroll to position [0, 0]
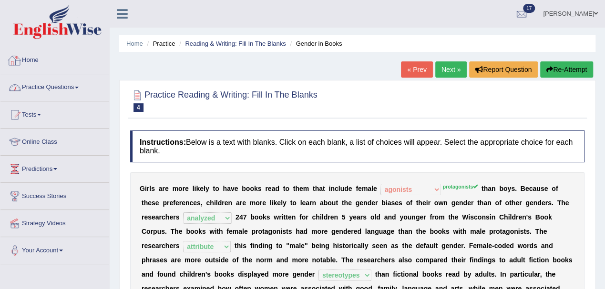
click at [40, 87] on link "Practice Questions" at bounding box center [54, 86] width 109 height 24
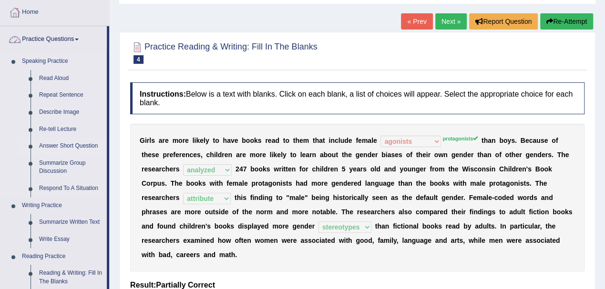
scroll to position [63, 0]
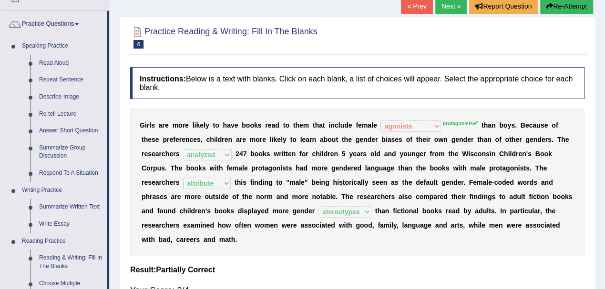
click at [56, 222] on link "Write Essay" at bounding box center [71, 224] width 72 height 17
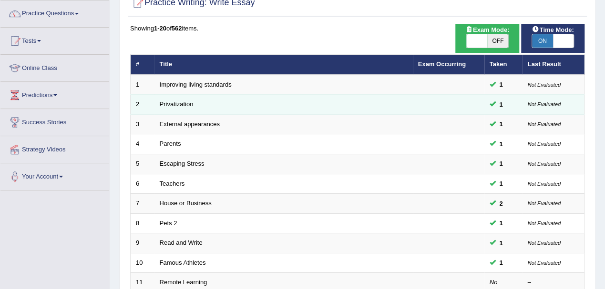
scroll to position [127, 0]
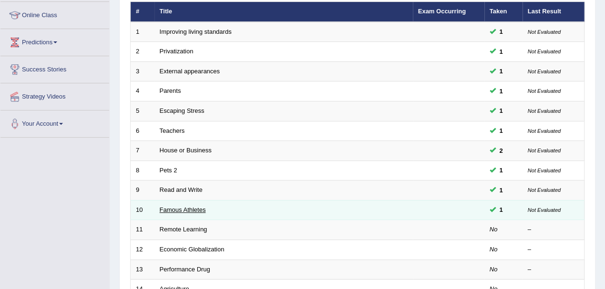
click at [177, 207] on link "Famous Athletes" at bounding box center [183, 209] width 46 height 7
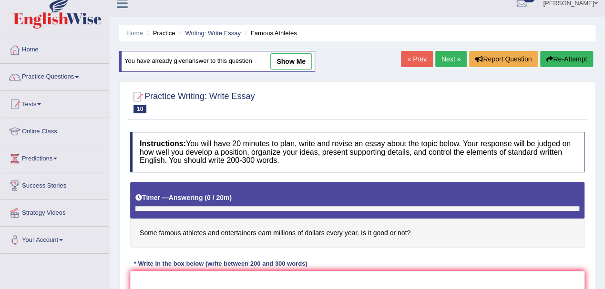
scroll to position [63, 0]
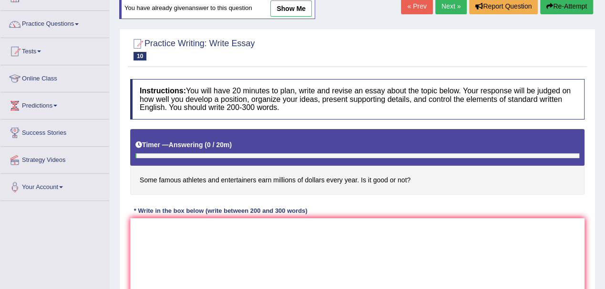
click at [292, 9] on link "show me" at bounding box center [290, 8] width 41 height 16
type textarea "The increasing influence of high income source of famous athletes and entertain…"
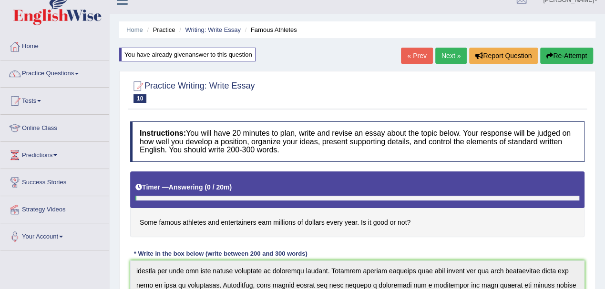
scroll to position [0, 0]
